Goal: Download file/media

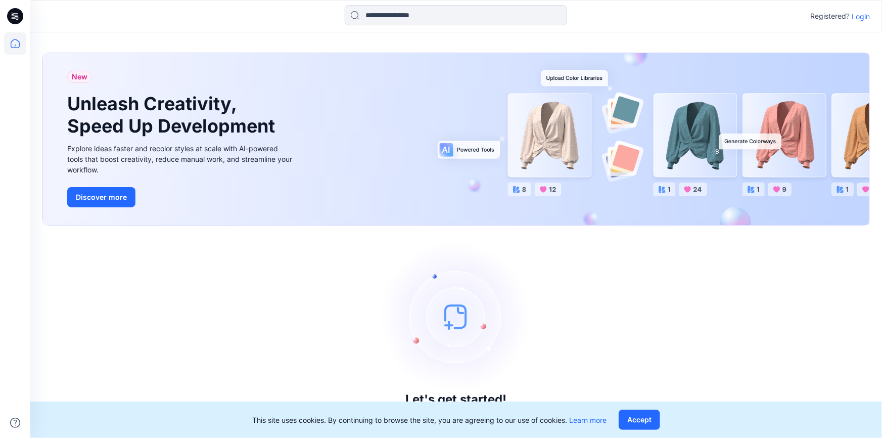
click at [865, 15] on p "Login" at bounding box center [861, 16] width 18 height 11
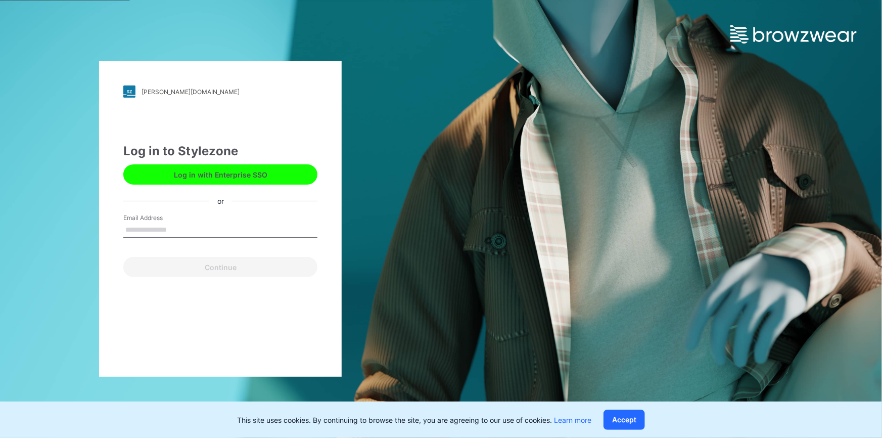
type input "**********"
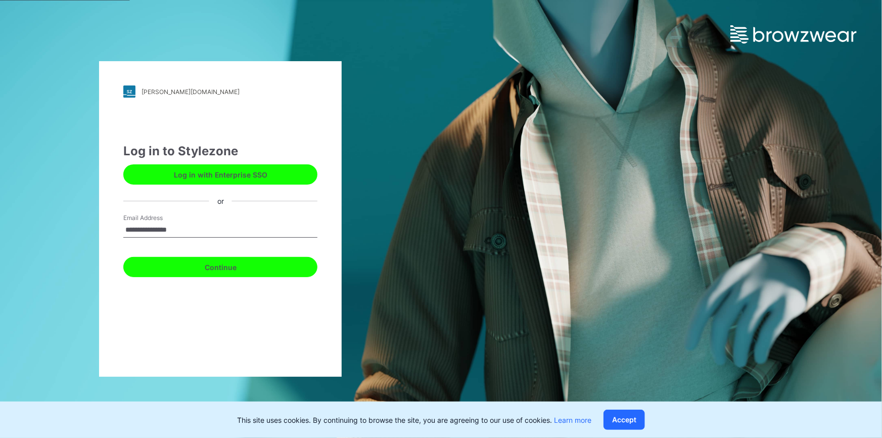
click at [252, 267] on button "Continue" at bounding box center [220, 267] width 194 height 20
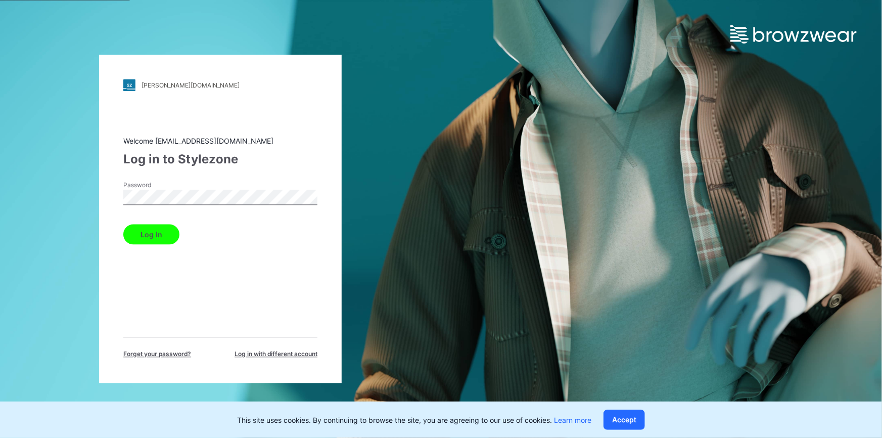
drag, startPoint x: 154, startPoint y: 227, endPoint x: 162, endPoint y: 226, distance: 7.7
click at [154, 228] on button "Log in" at bounding box center [151, 234] width 56 height 20
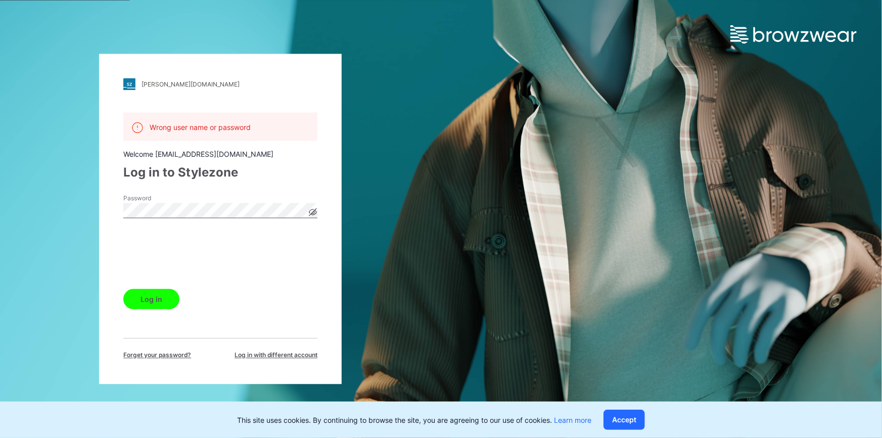
click at [149, 298] on button "Log in" at bounding box center [151, 299] width 56 height 20
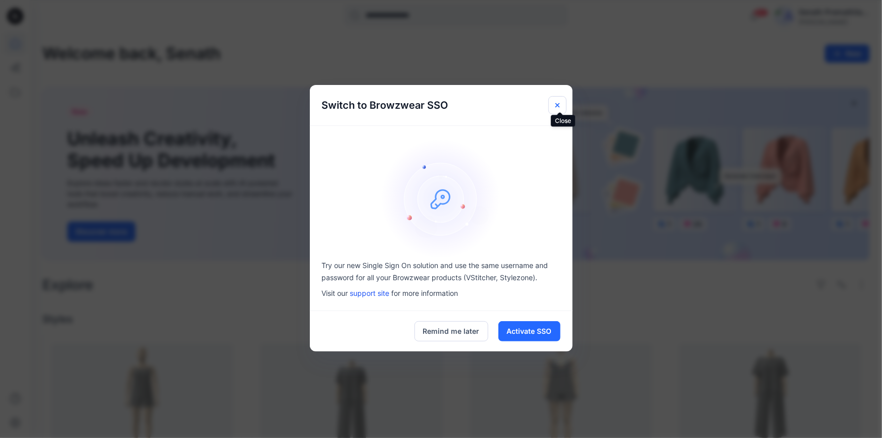
click at [556, 104] on icon "Close" at bounding box center [557, 105] width 8 height 8
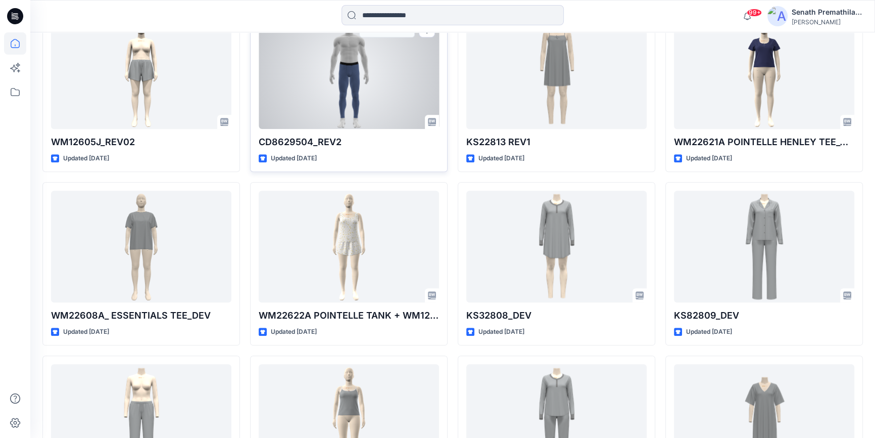
scroll to position [1369, 0]
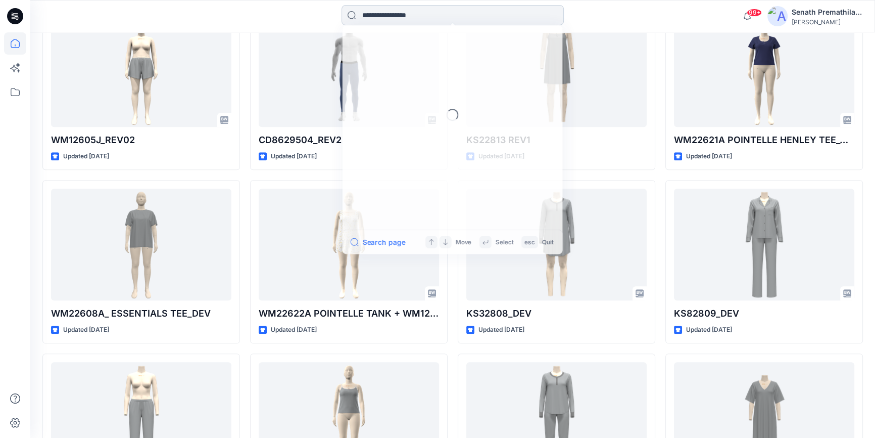
click at [459, 17] on input at bounding box center [453, 15] width 222 height 20
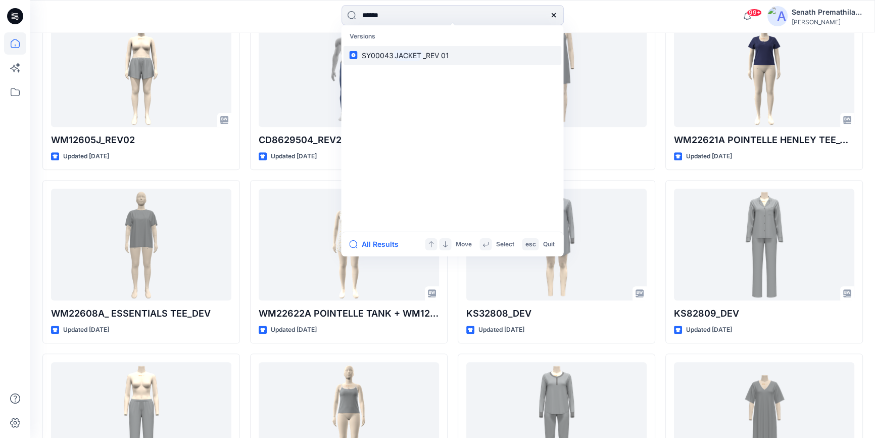
type input "******"
click at [405, 53] on mark "JACKET" at bounding box center [408, 56] width 30 height 12
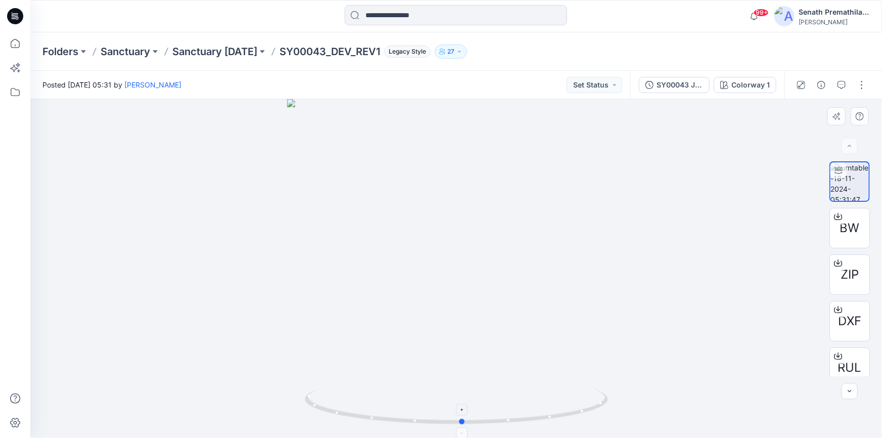
drag, startPoint x: 599, startPoint y: 408, endPoint x: 605, endPoint y: 395, distance: 14.5
click at [605, 395] on icon at bounding box center [458, 408] width 306 height 38
drag, startPoint x: 590, startPoint y: 407, endPoint x: 601, endPoint y: 407, distance: 11.1
click at [601, 407] on icon at bounding box center [458, 408] width 306 height 38
click at [19, 12] on icon at bounding box center [15, 16] width 16 height 16
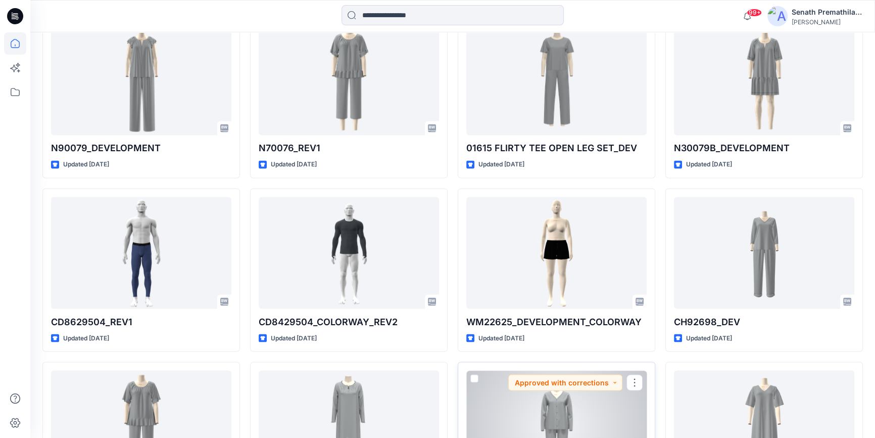
scroll to position [2348, 0]
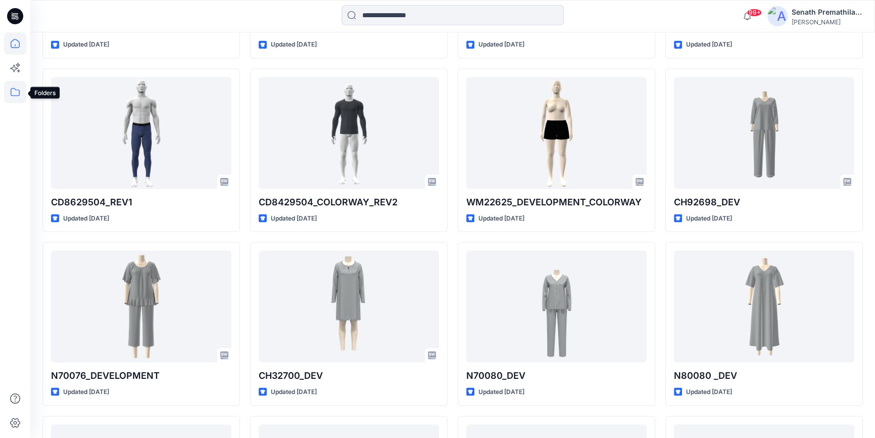
click at [11, 92] on icon at bounding box center [15, 92] width 22 height 22
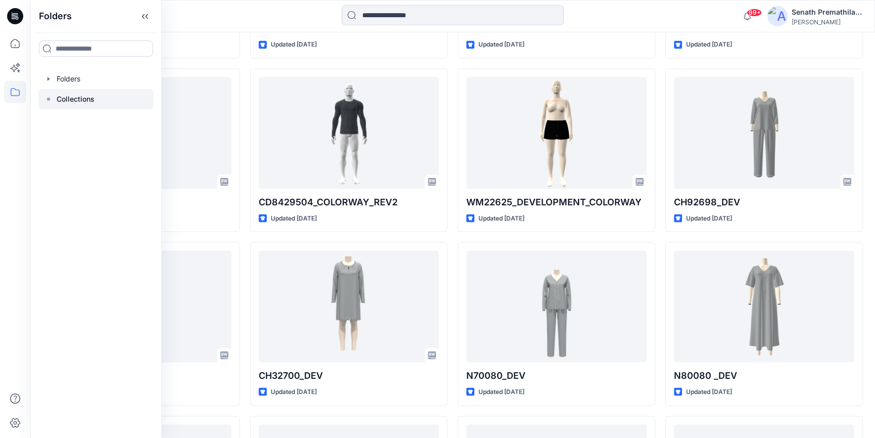
click at [68, 94] on p "Collections" at bounding box center [76, 99] width 38 height 12
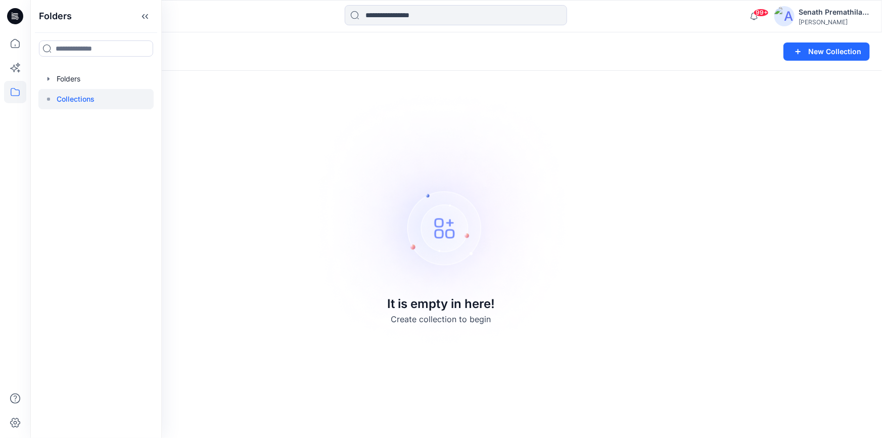
click at [230, 106] on div "Collections New Collection It is empty in here! Create collection to begin" at bounding box center [456, 234] width 852 height 405
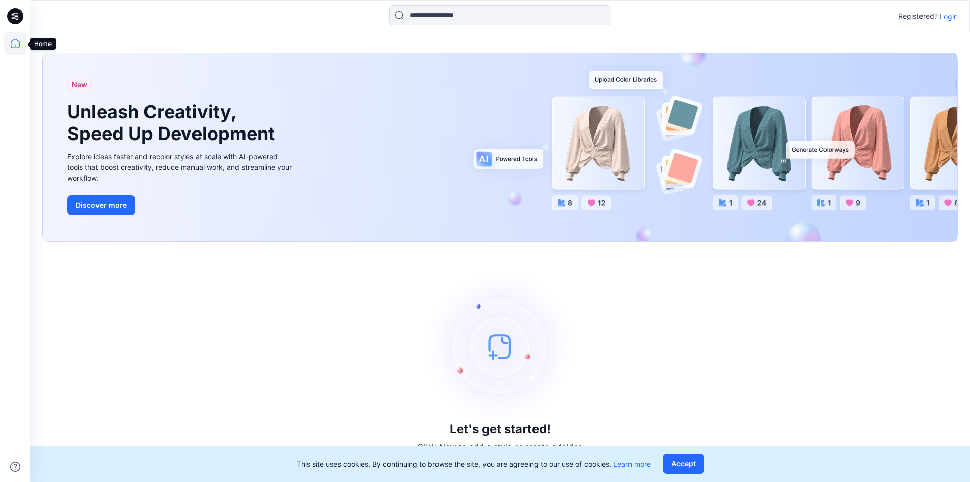
click at [16, 46] on icon at bounding box center [15, 43] width 22 height 22
click at [952, 16] on p "Login" at bounding box center [949, 16] width 18 height 11
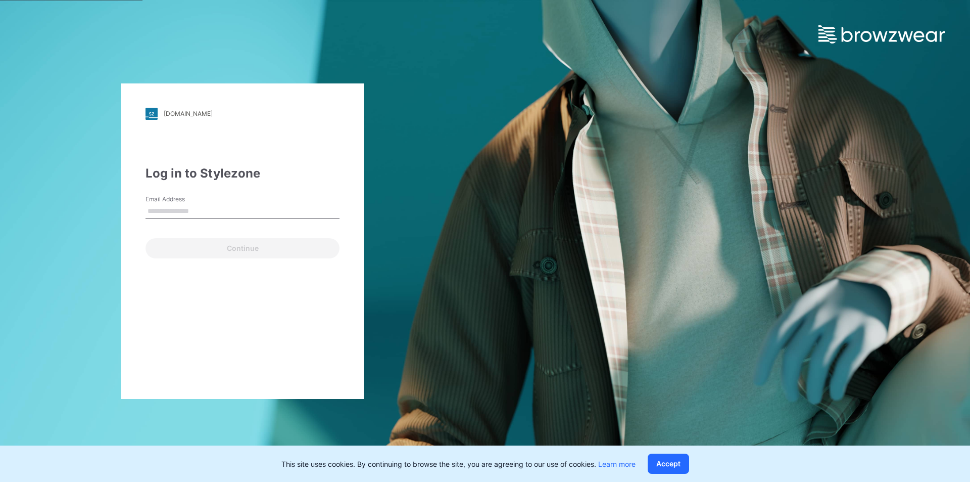
click at [193, 216] on input "Email Address" at bounding box center [243, 211] width 194 height 15
type input "**********"
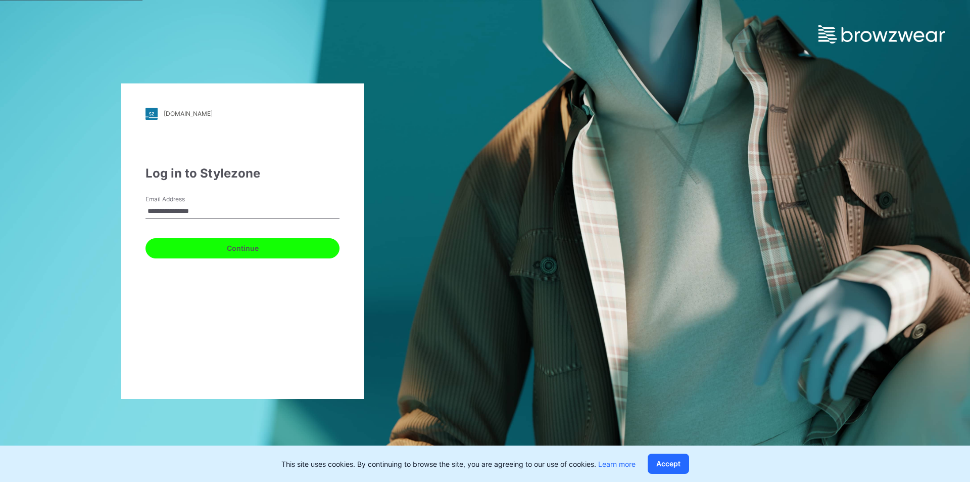
click at [207, 249] on button "Continue" at bounding box center [243, 248] width 194 height 20
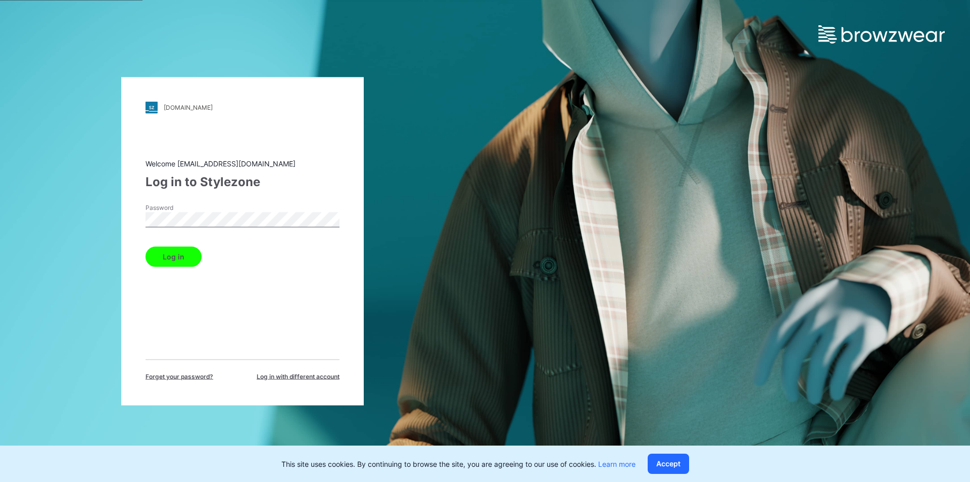
click at [162, 259] on button "Log in" at bounding box center [174, 256] width 56 height 20
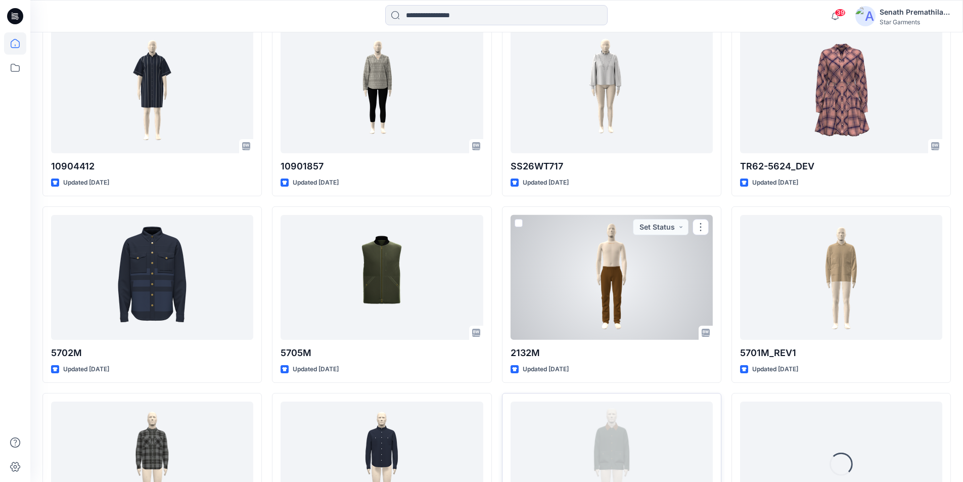
scroll to position [1082, 0]
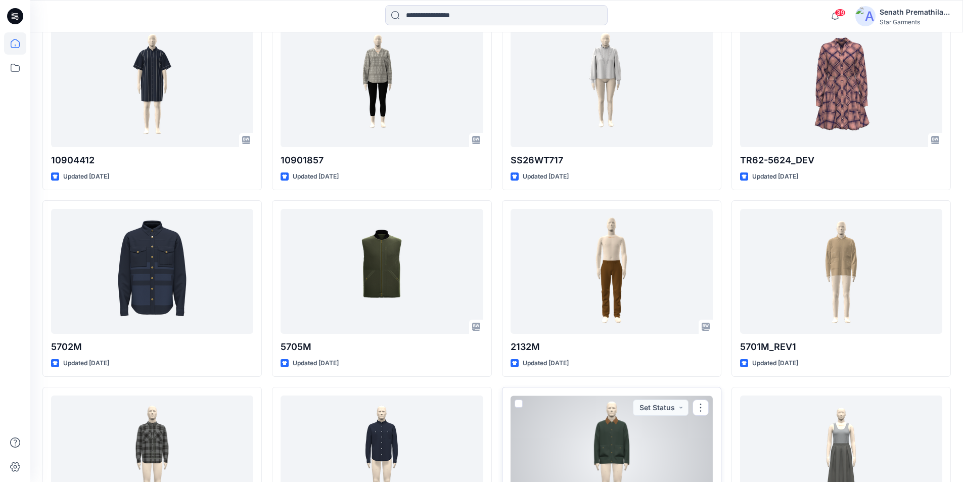
click at [641, 395] on div at bounding box center [611, 457] width 202 height 125
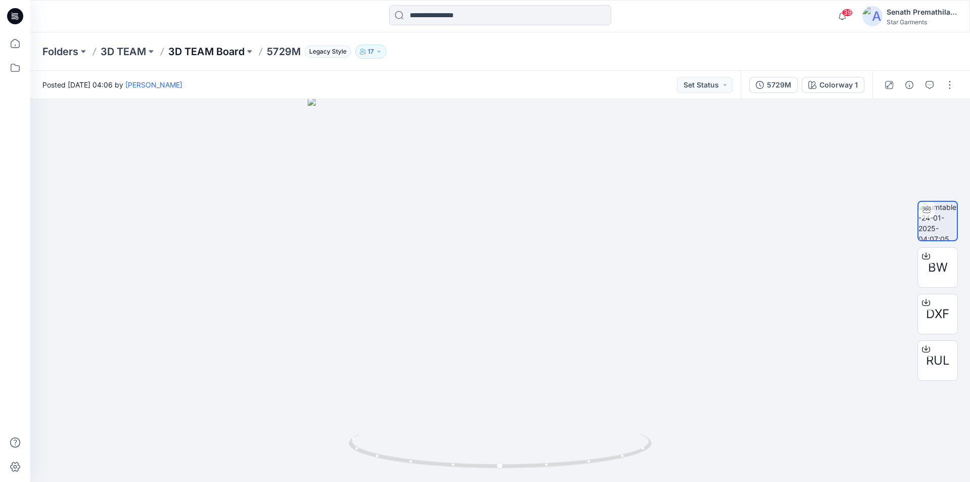
click at [205, 56] on p "3D TEAM Board" at bounding box center [206, 51] width 76 height 14
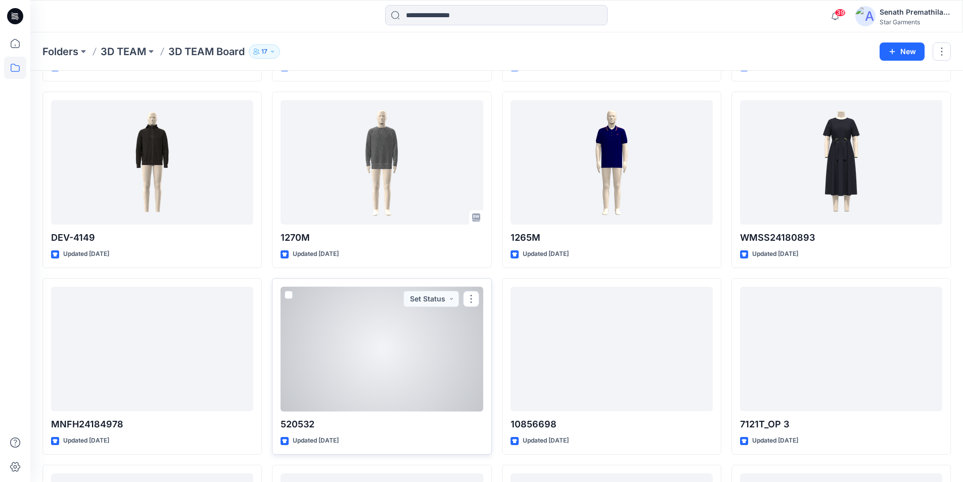
scroll to position [2703, 0]
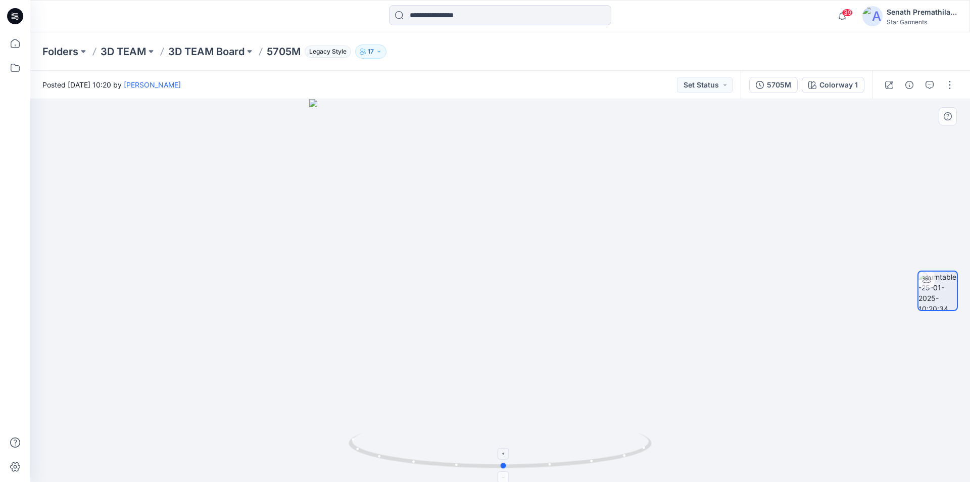
click at [629, 457] on icon at bounding box center [502, 452] width 306 height 38
click at [926, 302] on icon at bounding box center [926, 300] width 4 height 5
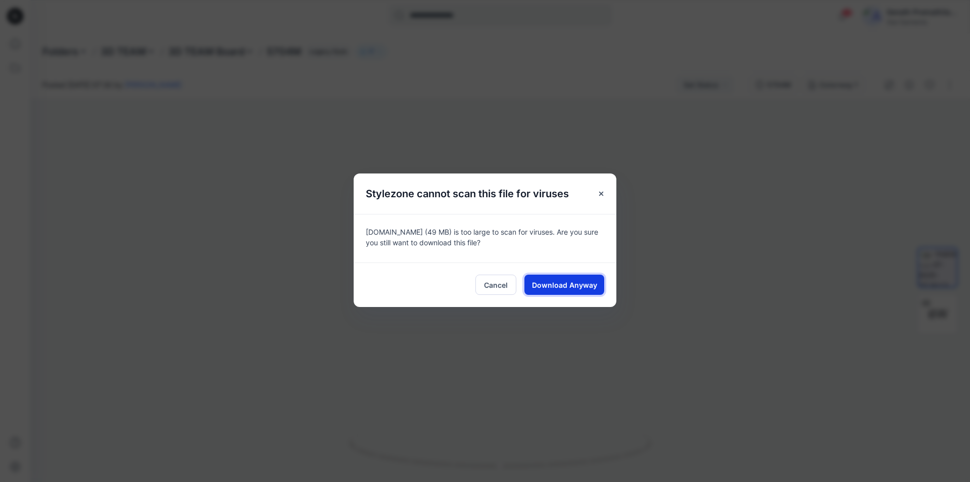
click at [587, 279] on span "Download Anyway" at bounding box center [564, 284] width 65 height 11
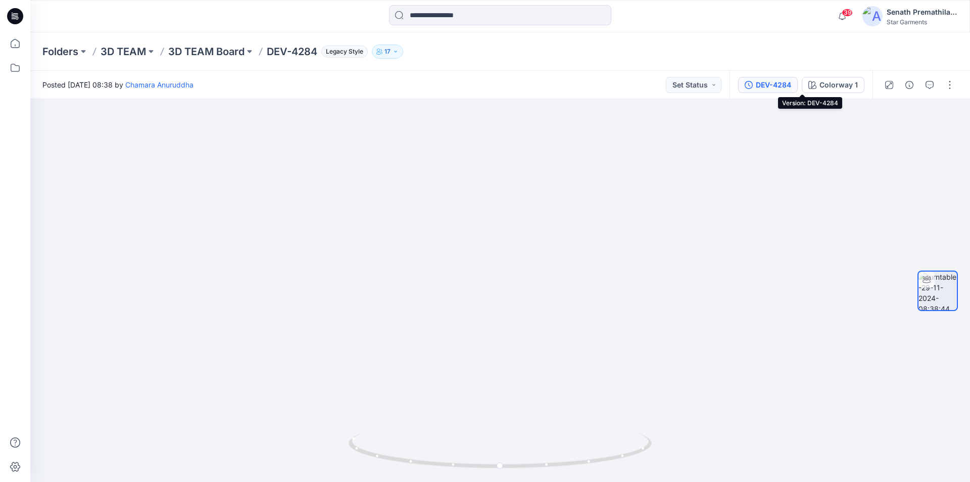
click at [791, 85] on div "DEV-4284" at bounding box center [773, 84] width 35 height 11
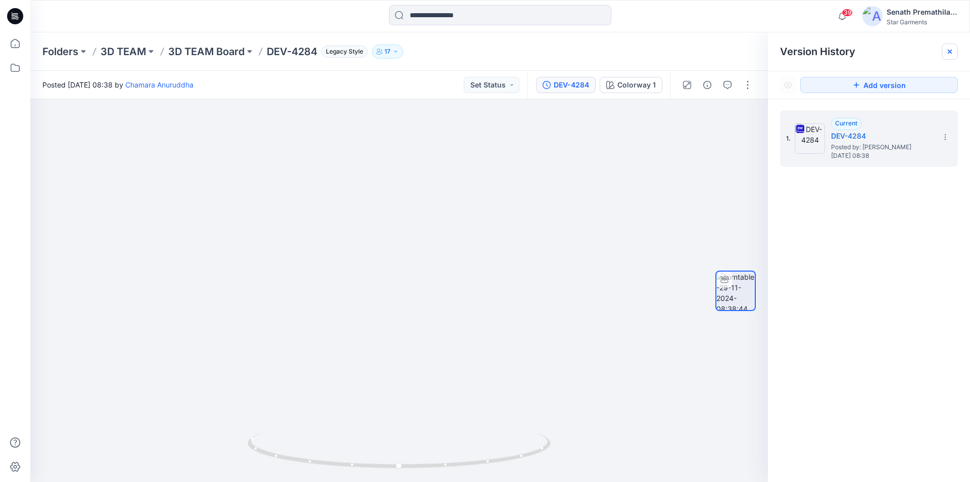
click at [948, 51] on icon at bounding box center [950, 52] width 8 height 8
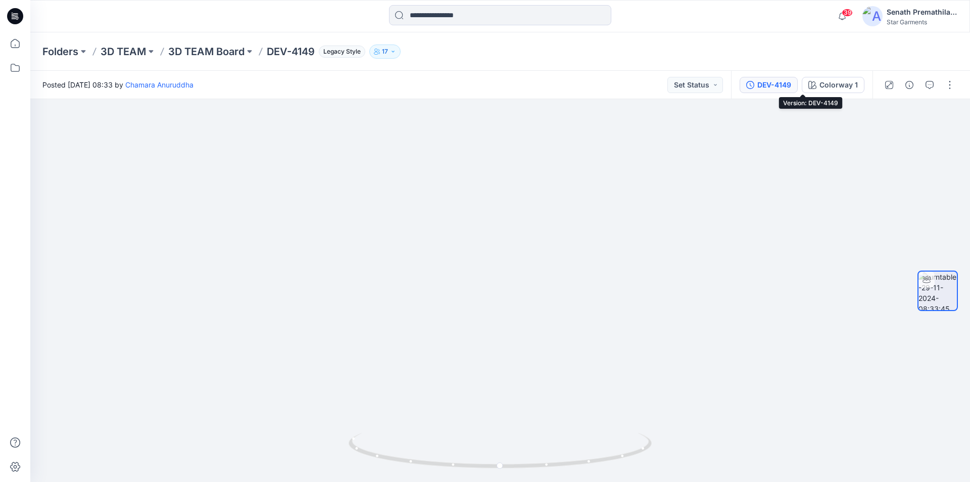
click at [791, 87] on div "DEV-4149" at bounding box center [775, 84] width 34 height 11
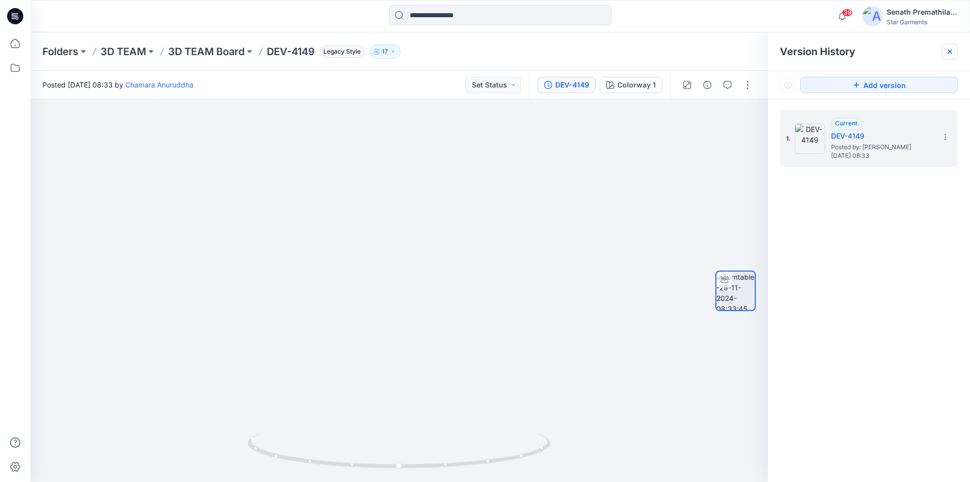
click at [953, 50] on icon at bounding box center [950, 52] width 8 height 8
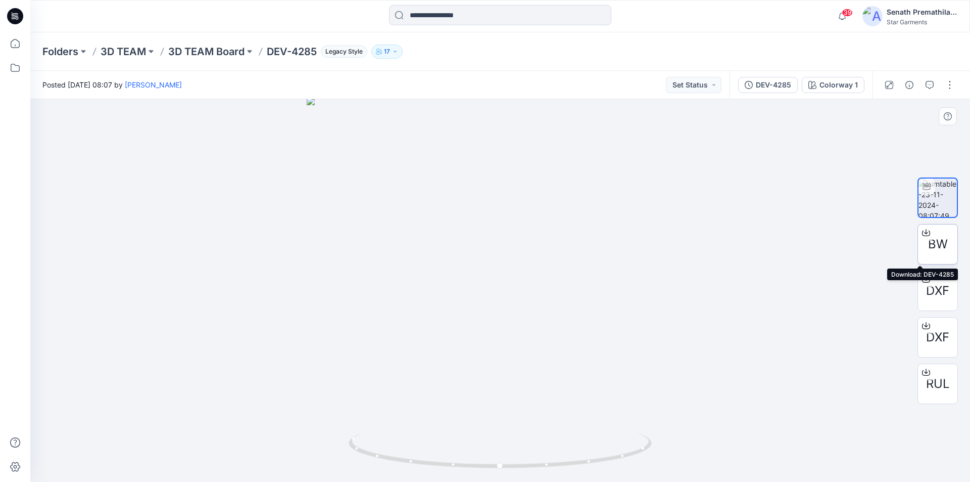
click at [927, 231] on icon at bounding box center [926, 232] width 8 height 8
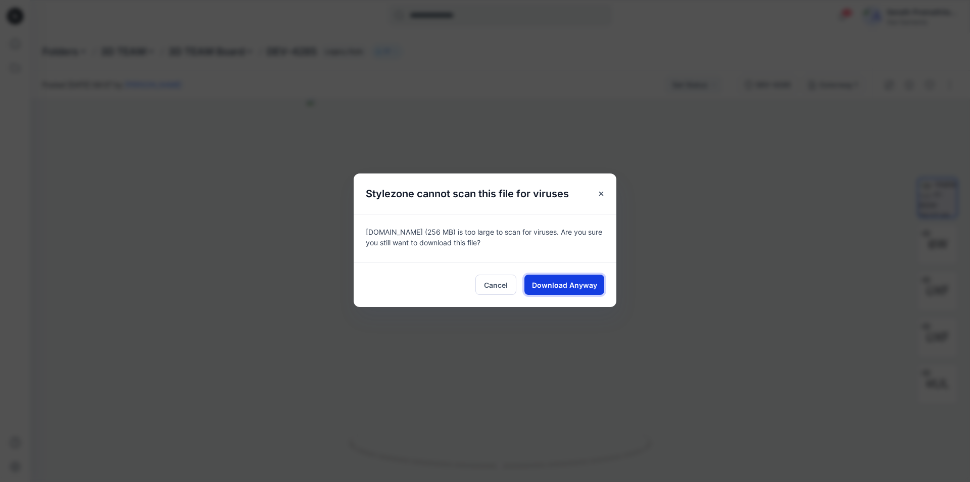
click at [574, 279] on span "Download Anyway" at bounding box center [564, 284] width 65 height 11
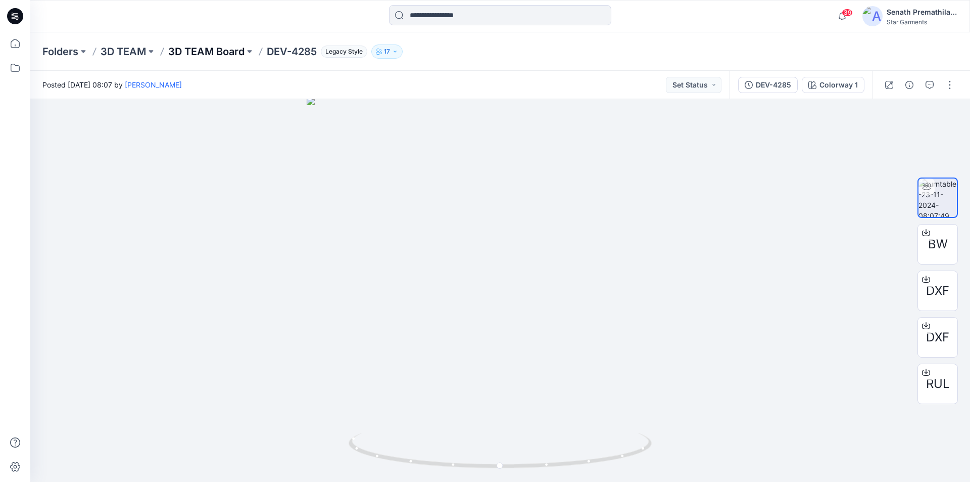
click at [211, 49] on p "3D TEAM Board" at bounding box center [206, 51] width 76 height 14
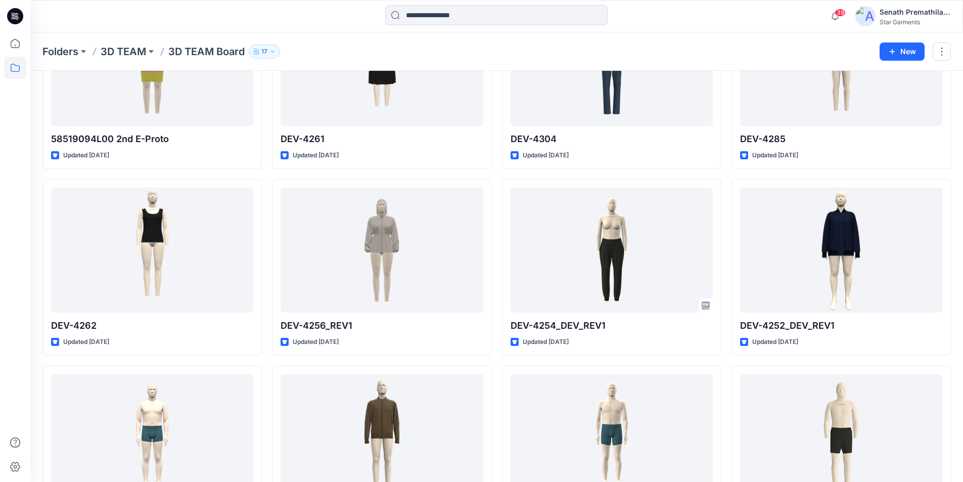
scroll to position [3073, 0]
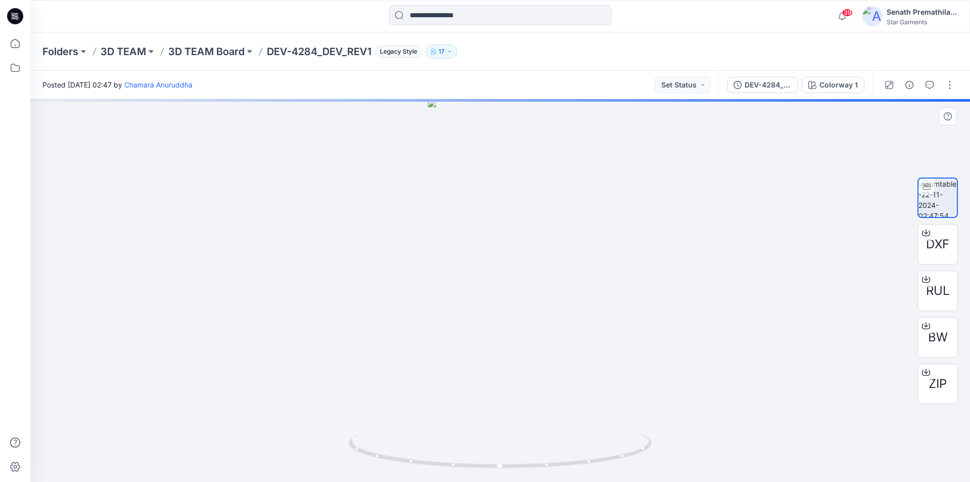
click at [524, 217] on div at bounding box center [500, 290] width 940 height 383
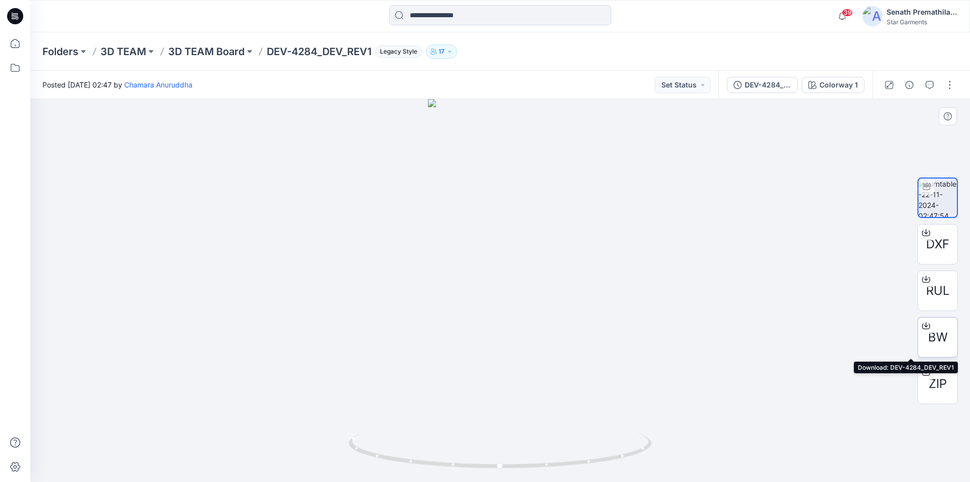
click at [943, 335] on span "BW" at bounding box center [938, 337] width 20 height 18
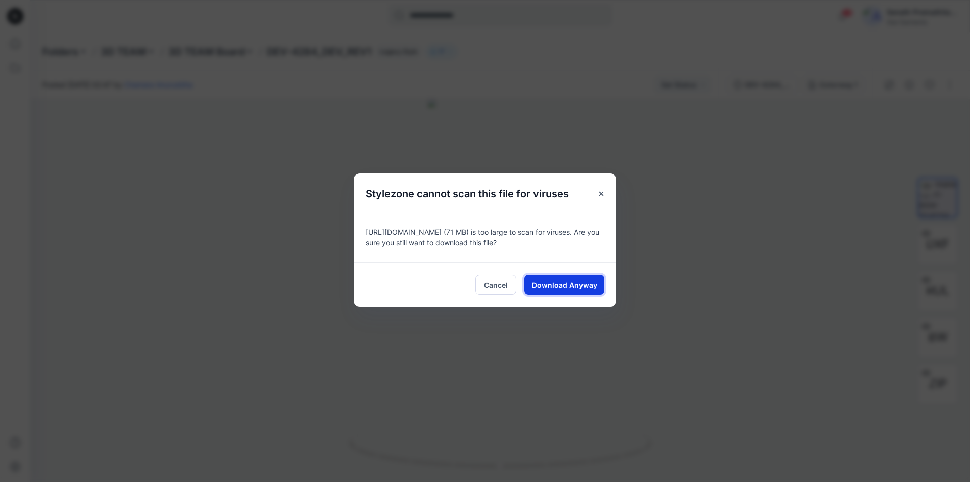
click at [574, 279] on span "Download Anyway" at bounding box center [564, 284] width 65 height 11
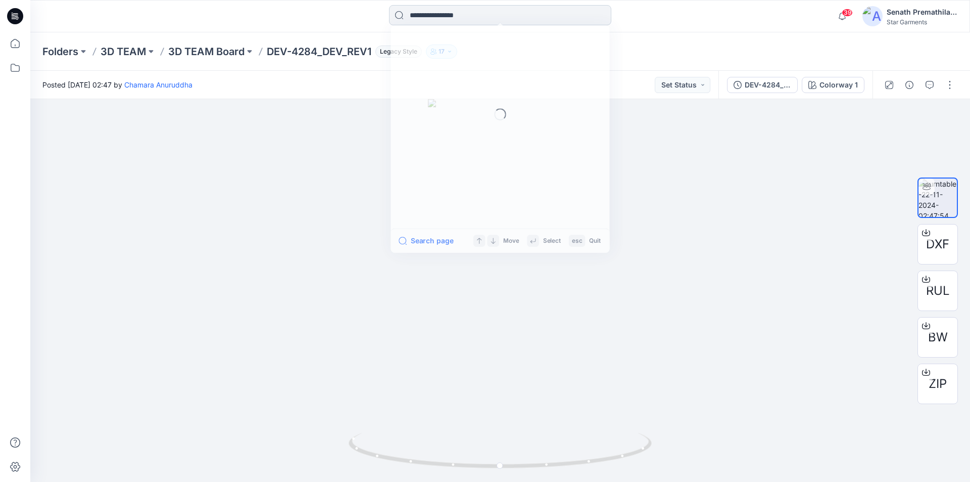
click at [525, 20] on input at bounding box center [500, 15] width 222 height 20
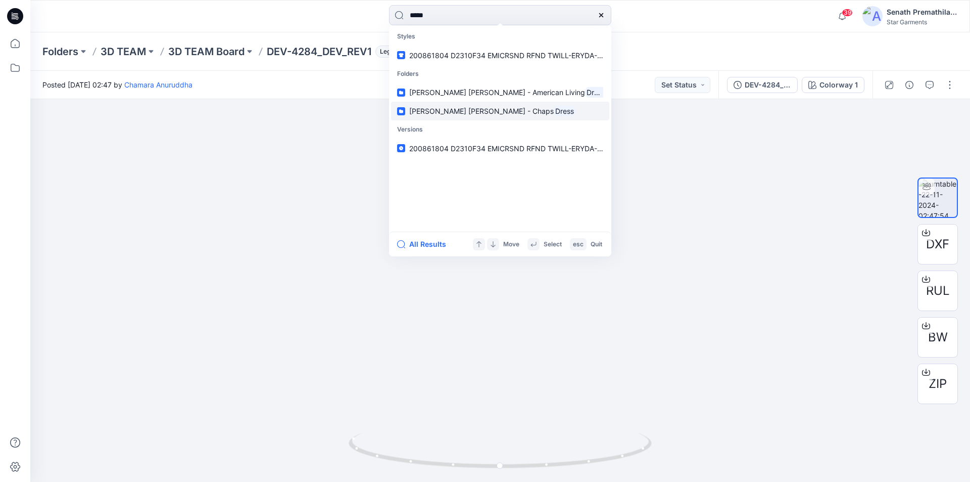
type input "*****"
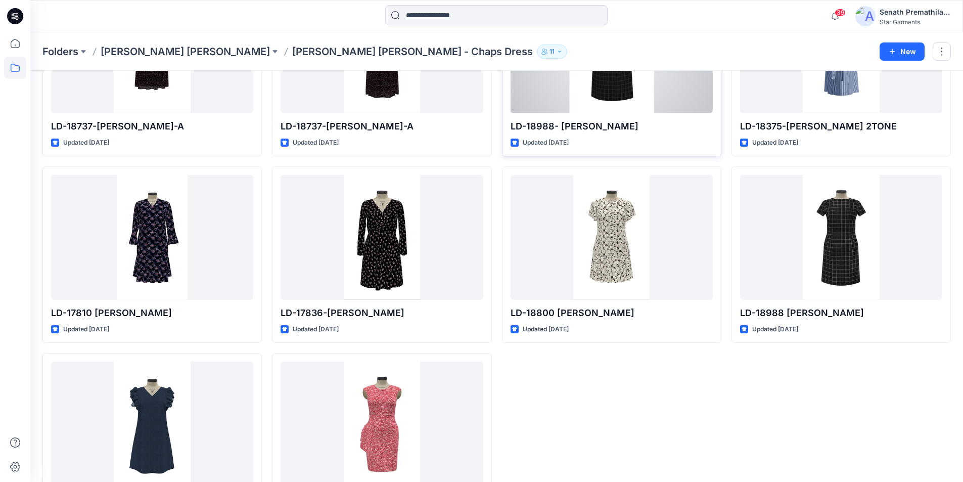
scroll to position [151, 0]
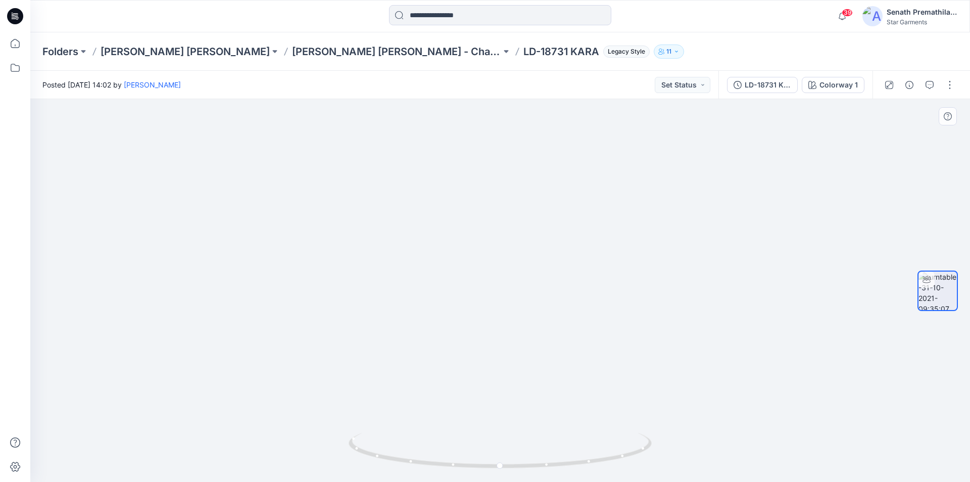
drag, startPoint x: 547, startPoint y: 291, endPoint x: 537, endPoint y: 404, distance: 113.7
click at [537, 404] on img at bounding box center [500, 196] width 607 height 571
drag, startPoint x: 528, startPoint y: 259, endPoint x: 569, endPoint y: 290, distance: 50.8
click at [569, 290] on img at bounding box center [500, 160] width 607 height 644
drag, startPoint x: 555, startPoint y: 308, endPoint x: 568, endPoint y: 248, distance: 61.5
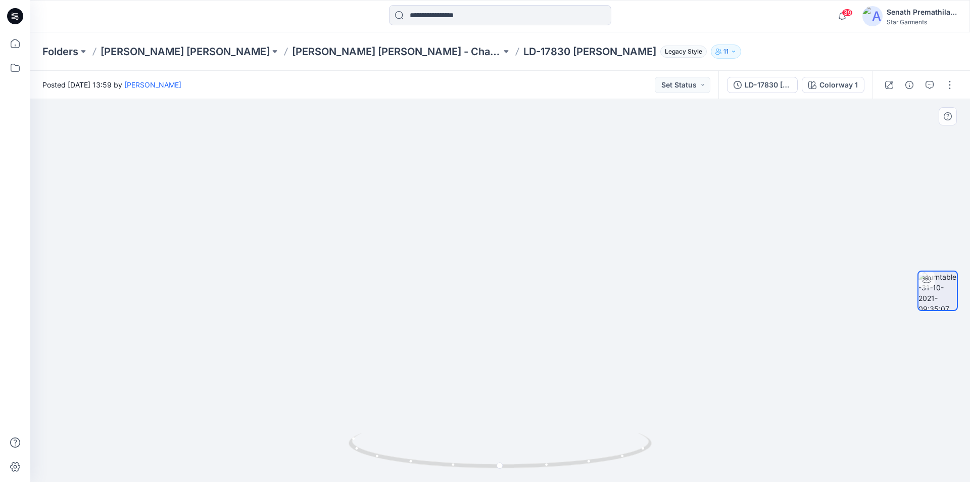
click at [568, 248] on img at bounding box center [500, 98] width 607 height 768
drag, startPoint x: 565, startPoint y: 326, endPoint x: 577, endPoint y: 193, distance: 134.0
click at [577, 193] on img at bounding box center [500, 32] width 607 height 902
drag, startPoint x: 549, startPoint y: 235, endPoint x: 596, endPoint y: 205, distance: 56.4
click at [596, 205] on img at bounding box center [500, 125] width 607 height 714
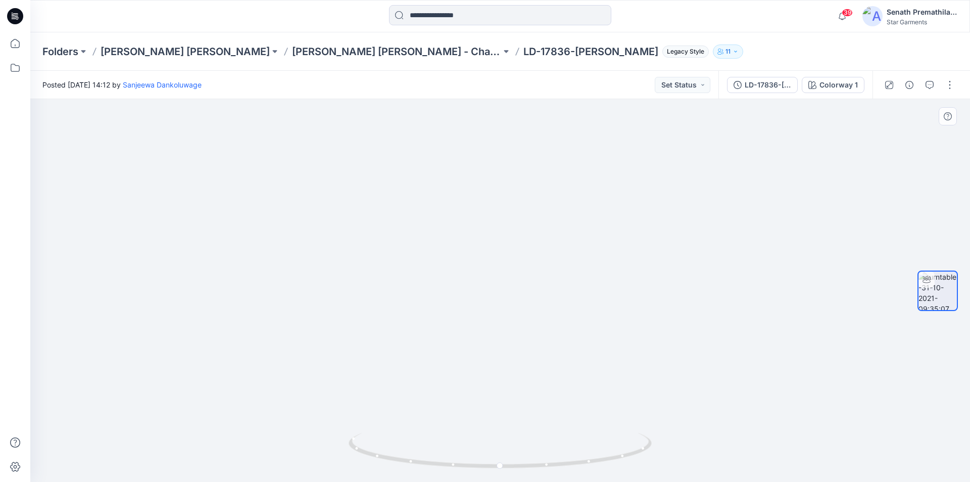
drag, startPoint x: 562, startPoint y: 294, endPoint x: 574, endPoint y: 211, distance: 83.8
click at [574, 211] on img at bounding box center [500, 84] width 607 height 798
click at [791, 84] on div "LD-17836-JOEY-A" at bounding box center [768, 84] width 46 height 11
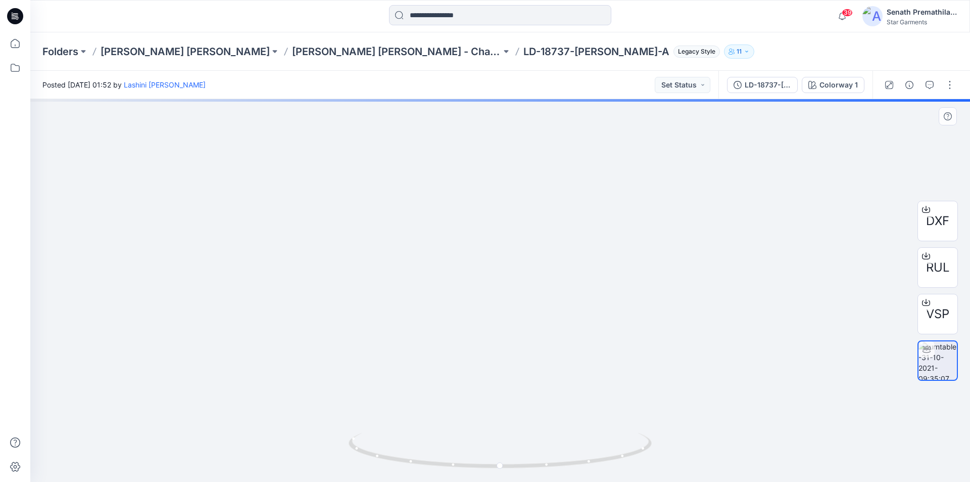
drag, startPoint x: 542, startPoint y: 213, endPoint x: 561, endPoint y: 294, distance: 83.0
click at [531, 297] on img at bounding box center [500, 179] width 607 height 606
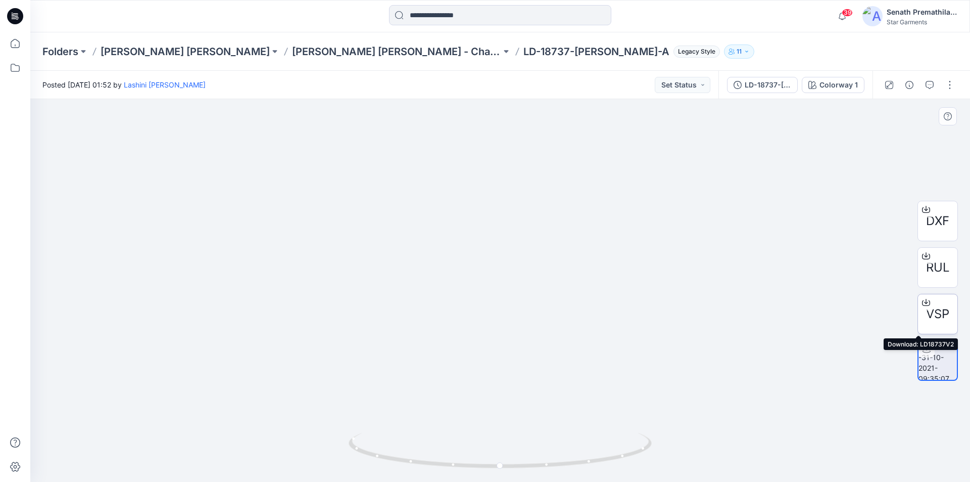
click at [930, 314] on span "VSP" at bounding box center [937, 314] width 23 height 18
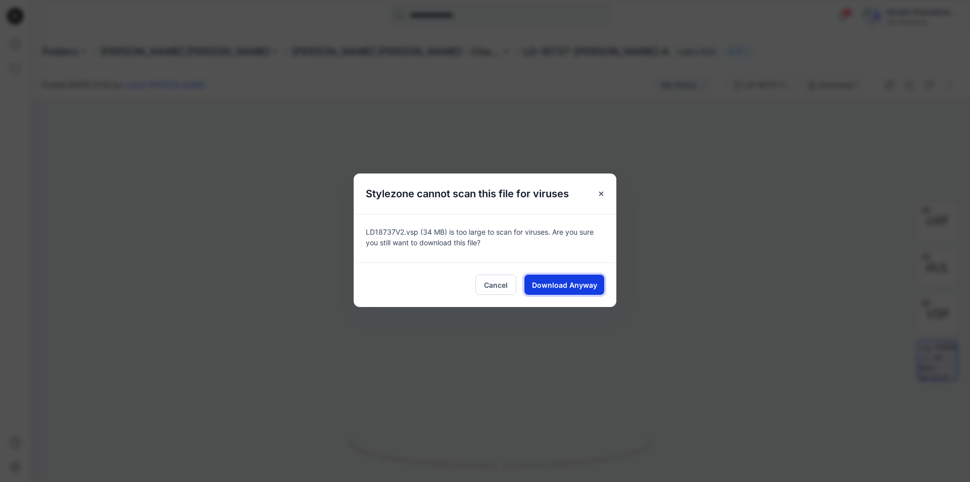
click at [562, 279] on span "Download Anyway" at bounding box center [564, 284] width 65 height 11
